Goal: Navigation & Orientation: Understand site structure

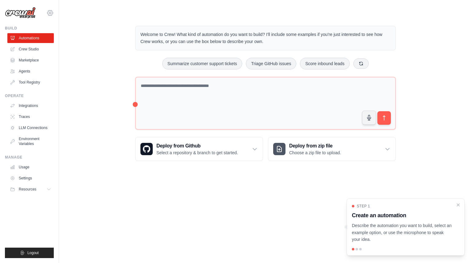
click at [51, 14] on icon at bounding box center [50, 13] width 2 height 2
click at [39, 41] on link "Settings" at bounding box center [50, 41] width 54 height 11
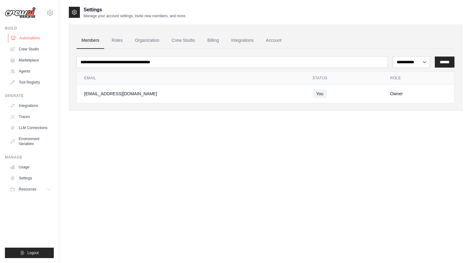
click at [25, 39] on link "Automations" at bounding box center [31, 38] width 46 height 10
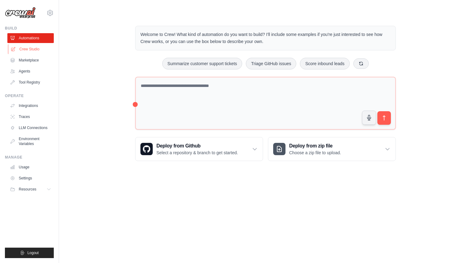
click at [32, 50] on link "Crew Studio" at bounding box center [31, 49] width 46 height 10
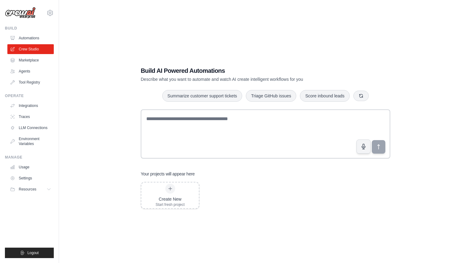
click at [30, 59] on link "Marketplace" at bounding box center [30, 60] width 46 height 10
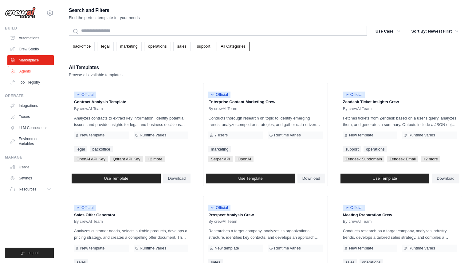
click at [25, 72] on link "Agents" at bounding box center [31, 71] width 46 height 10
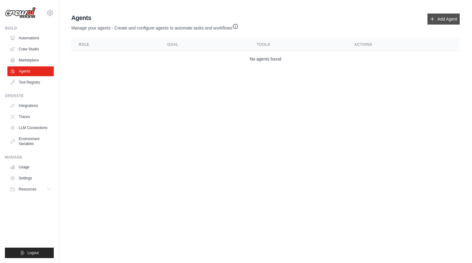
click at [436, 23] on link "Add Agent" at bounding box center [443, 19] width 32 height 11
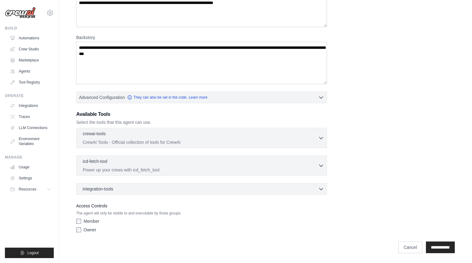
scroll to position [67, 0]
click at [152, 187] on div "integration-tools 0 selected" at bounding box center [203, 189] width 241 height 6
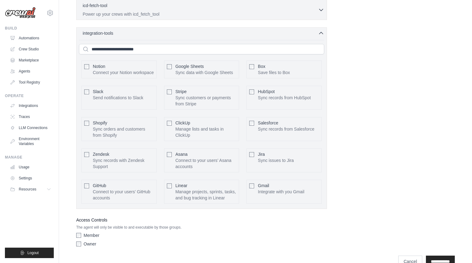
scroll to position [222, 0]
click at [338, 147] on div "Role Goal Backstory Advanced Configuration They can also be set in the code. Le…" at bounding box center [265, 29] width 378 height 442
click at [318, 33] on div "integration-tools 0 selected" at bounding box center [203, 33] width 241 height 6
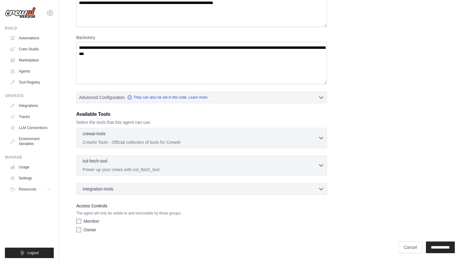
click at [170, 170] on p "Power up your crews with icd_fetch_tool" at bounding box center [200, 169] width 235 height 6
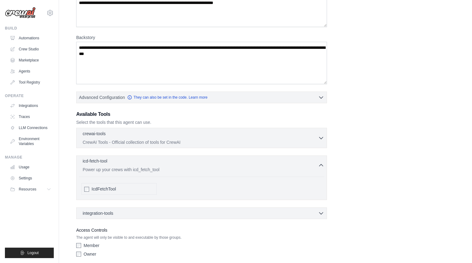
click at [170, 170] on p "Power up your crews with icd_fetch_tool" at bounding box center [200, 169] width 235 height 6
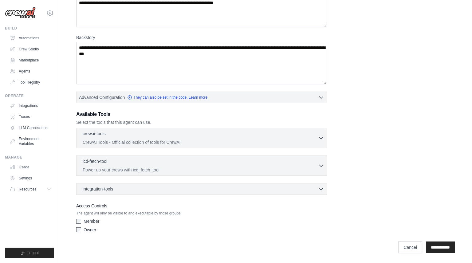
click at [162, 186] on div "integration-tools 0 selected Notion Google Sheets Box Jira" at bounding box center [201, 189] width 251 height 12
click at [162, 192] on div "integration-tools 0 selected Notion Google Sheets Box Jira" at bounding box center [201, 189] width 251 height 12
click at [322, 188] on icon "button" at bounding box center [321, 189] width 6 height 6
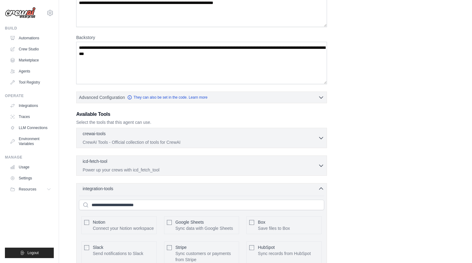
click at [322, 188] on icon "button" at bounding box center [321, 189] width 4 height 2
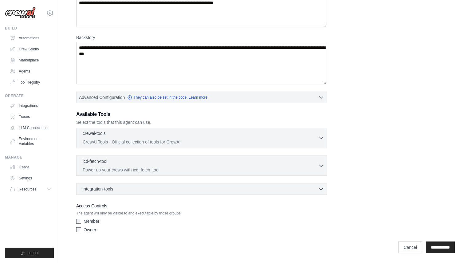
click at [322, 137] on icon "button" at bounding box center [321, 138] width 4 height 2
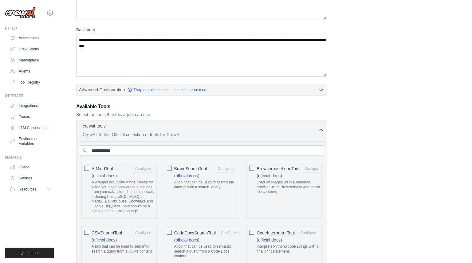
scroll to position [68, 0]
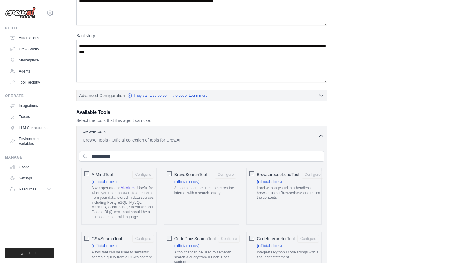
click at [322, 134] on icon "button" at bounding box center [321, 136] width 6 height 6
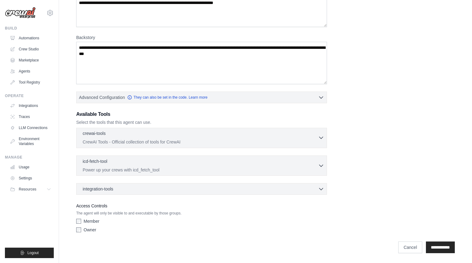
scroll to position [67, 0]
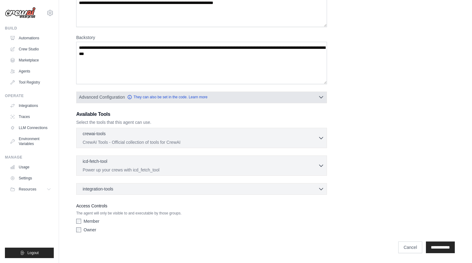
click at [322, 96] on icon "button" at bounding box center [321, 97] width 6 height 6
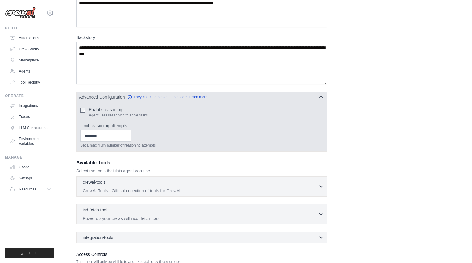
click at [322, 96] on icon "button" at bounding box center [321, 97] width 6 height 6
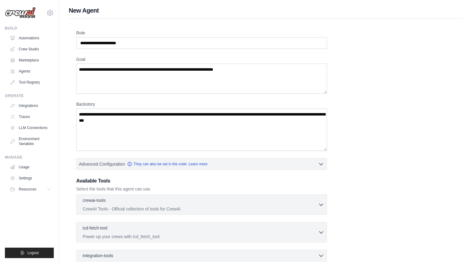
scroll to position [0, 0]
click at [27, 48] on link "Crew Studio" at bounding box center [31, 49] width 46 height 10
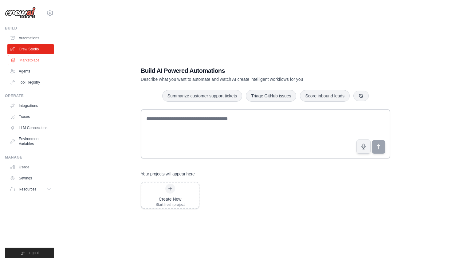
click at [28, 61] on link "Marketplace" at bounding box center [31, 60] width 46 height 10
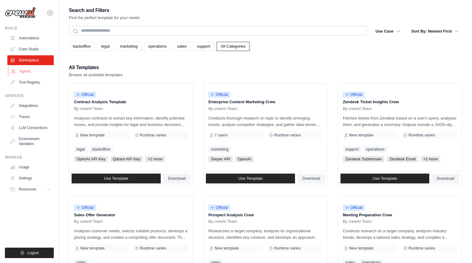
click at [26, 70] on link "Agents" at bounding box center [31, 71] width 46 height 10
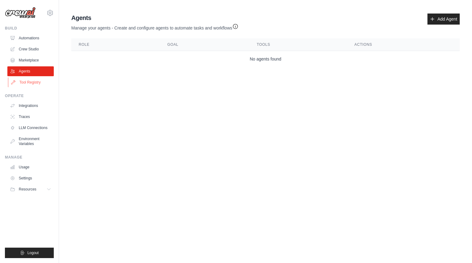
click at [27, 83] on link "Tool Registry" at bounding box center [31, 82] width 46 height 10
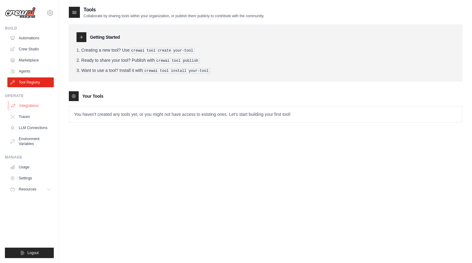
click at [29, 107] on link "Integrations" at bounding box center [31, 106] width 46 height 10
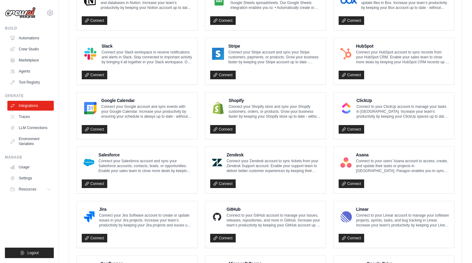
scroll to position [145, 0]
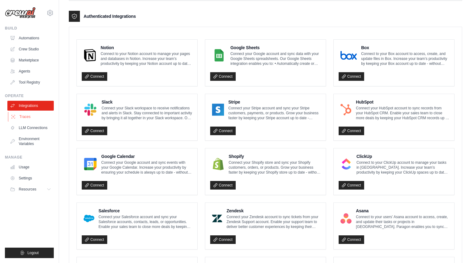
click at [25, 116] on link "Traces" at bounding box center [31, 117] width 46 height 10
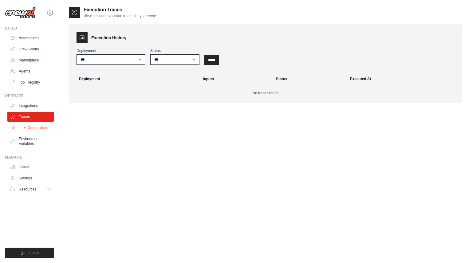
click at [29, 129] on link "LLM Connections" at bounding box center [31, 128] width 46 height 10
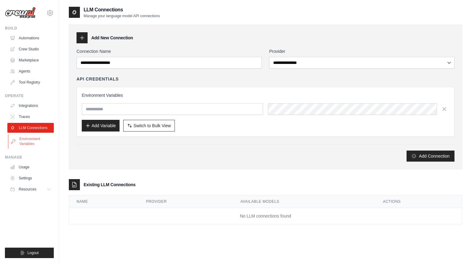
click at [30, 143] on link "Environment Variables" at bounding box center [31, 141] width 46 height 15
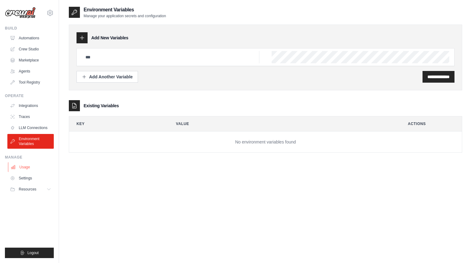
click at [25, 167] on link "Usage" at bounding box center [31, 167] width 46 height 10
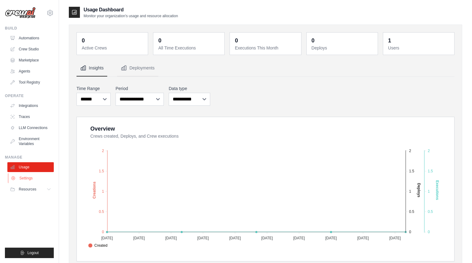
click at [25, 180] on link "Settings" at bounding box center [31, 178] width 46 height 10
